Goal: Information Seeking & Learning: Learn about a topic

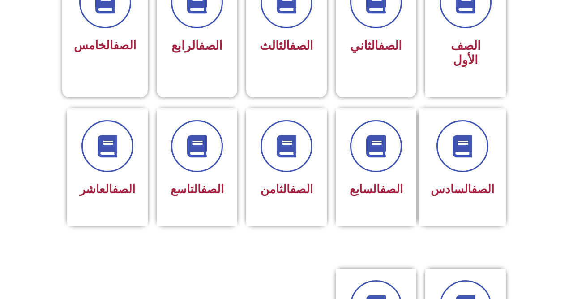
click at [203, 169] on div at bounding box center [196, 146] width 57 height 52
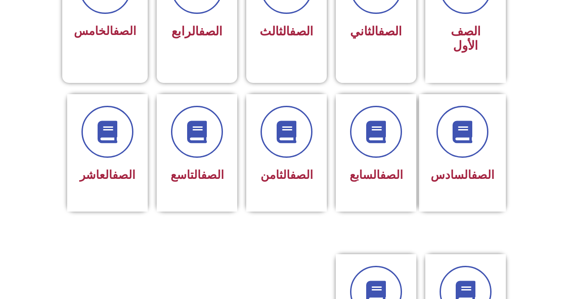
scroll to position [329, 0]
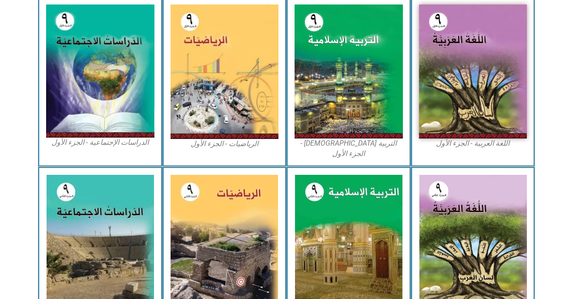
scroll to position [282, 0]
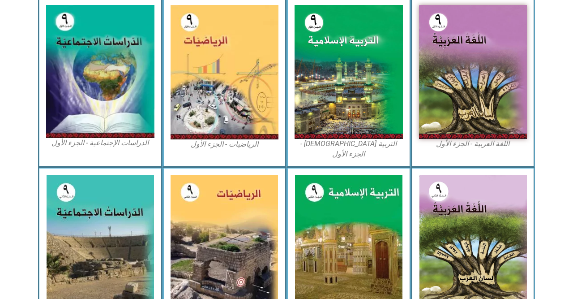
click at [93, 81] on img at bounding box center [100, 71] width 108 height 133
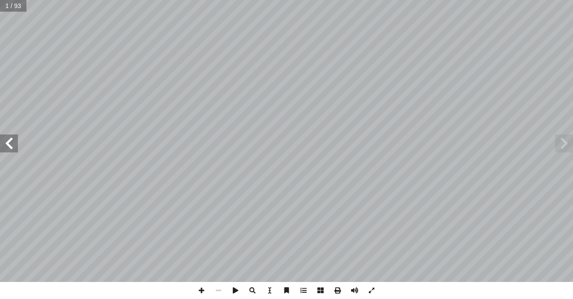
click at [10, 141] on span at bounding box center [9, 143] width 18 height 18
click at [0, 143] on span at bounding box center [9, 143] width 18 height 18
click at [4, 146] on span at bounding box center [9, 143] width 18 height 18
click at [5, 146] on span at bounding box center [9, 143] width 18 height 18
click at [4, 146] on span at bounding box center [9, 143] width 18 height 18
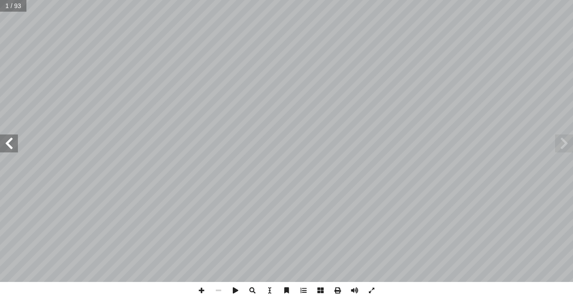
click at [9, 147] on span at bounding box center [9, 143] width 18 height 18
click at [5, 146] on span at bounding box center [9, 143] width 18 height 18
click at [562, 142] on span at bounding box center [564, 143] width 18 height 18
click at [560, 145] on span at bounding box center [564, 143] width 18 height 18
click at [563, 143] on span at bounding box center [564, 143] width 18 height 18
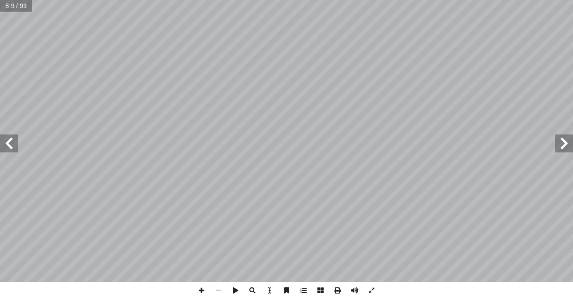
click at [566, 143] on span at bounding box center [564, 143] width 18 height 18
click at [565, 145] on span at bounding box center [564, 143] width 18 height 18
click at [3, 142] on span at bounding box center [9, 143] width 18 height 18
click at [3, 144] on span at bounding box center [9, 143] width 18 height 18
click at [0, 141] on span at bounding box center [9, 143] width 18 height 18
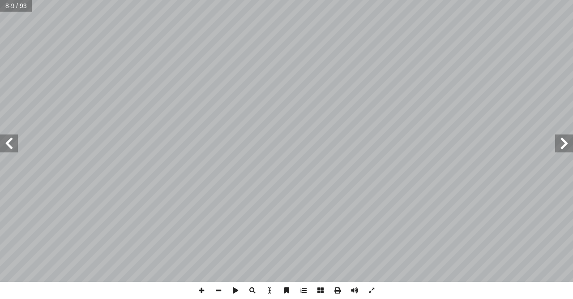
click at [2, 134] on span at bounding box center [9, 143] width 18 height 18
click at [9, 142] on span at bounding box center [9, 143] width 18 height 18
click at [3, 143] on span at bounding box center [9, 143] width 18 height 18
